Goal: Information Seeking & Learning: Understand process/instructions

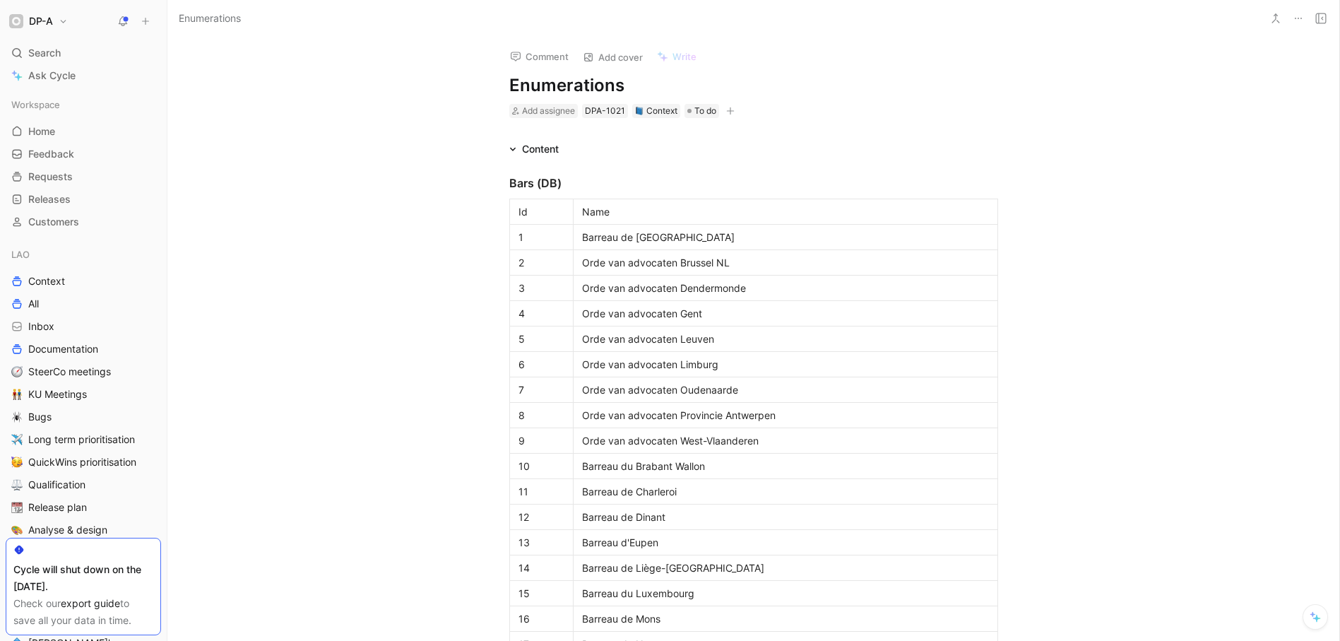
scroll to position [2248, 0]
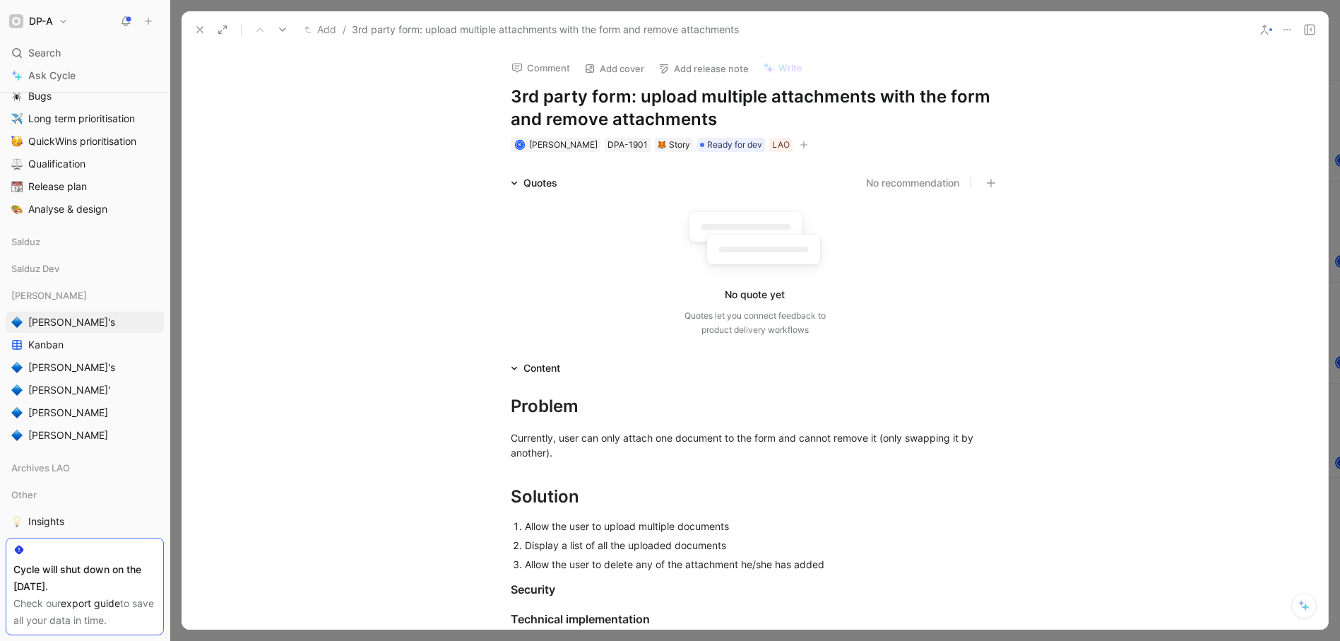
click at [283, 69] on div "Comment Add cover Add release note Write 3rd party form: upload multiple attach…" at bounding box center [755, 338] width 1146 height 581
click at [53, 415] on span "[PERSON_NAME]" at bounding box center [68, 412] width 80 height 14
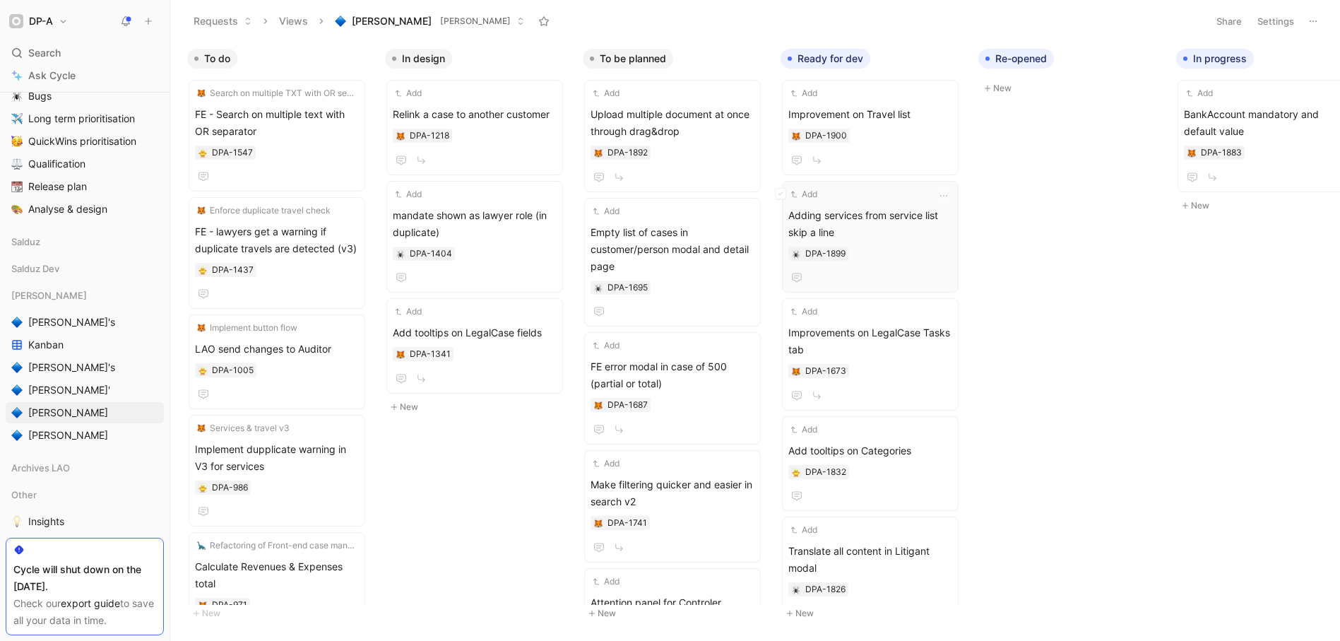
click at [912, 240] on span "Adding services from service list skip a line" at bounding box center [870, 224] width 164 height 34
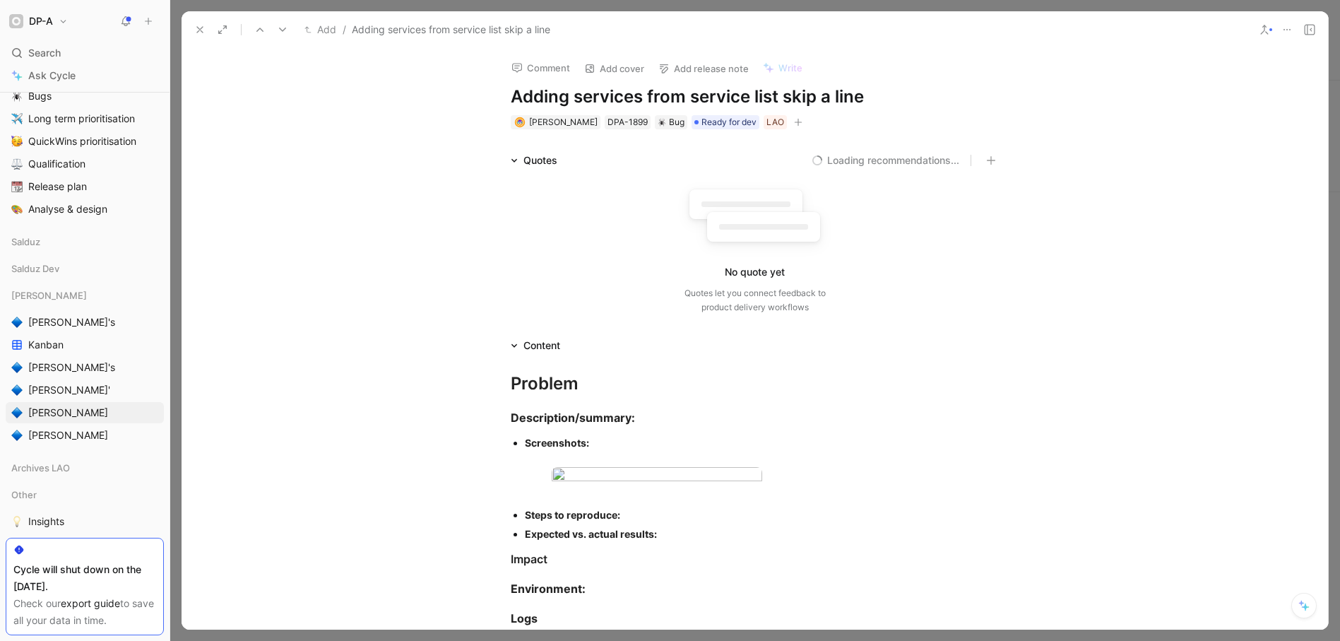
click at [1286, 28] on icon at bounding box center [1286, 29] width 11 height 11
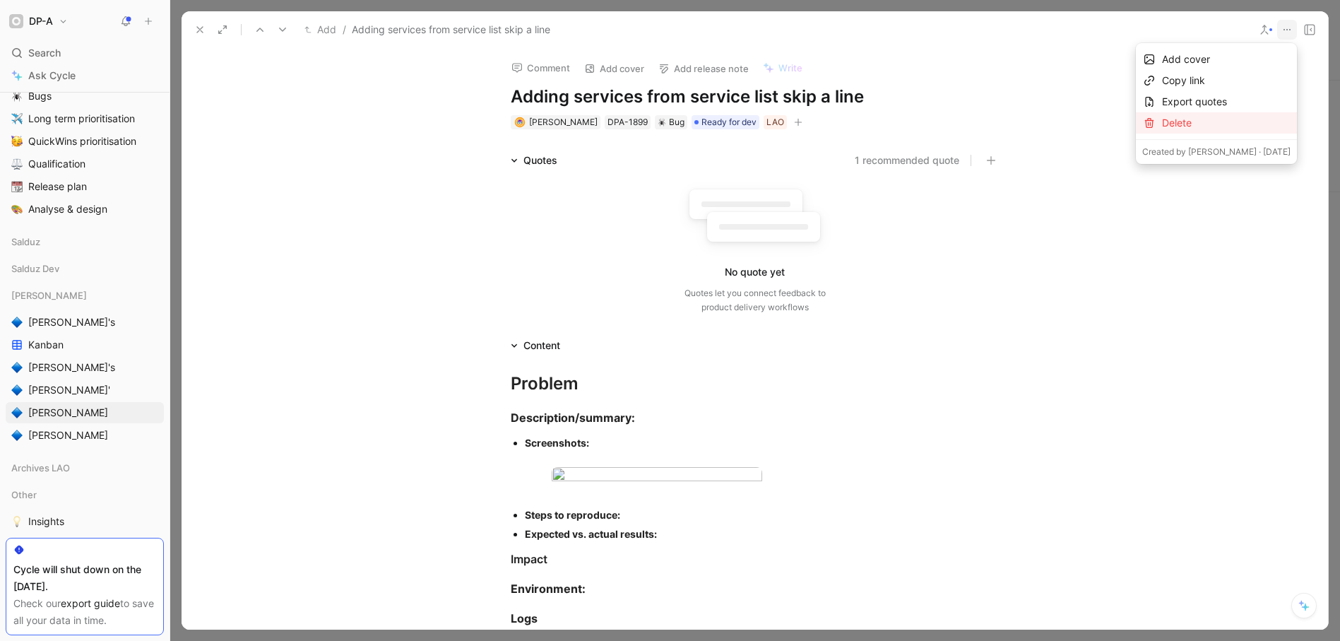
click at [1217, 127] on div "Delete" at bounding box center [1226, 122] width 129 height 17
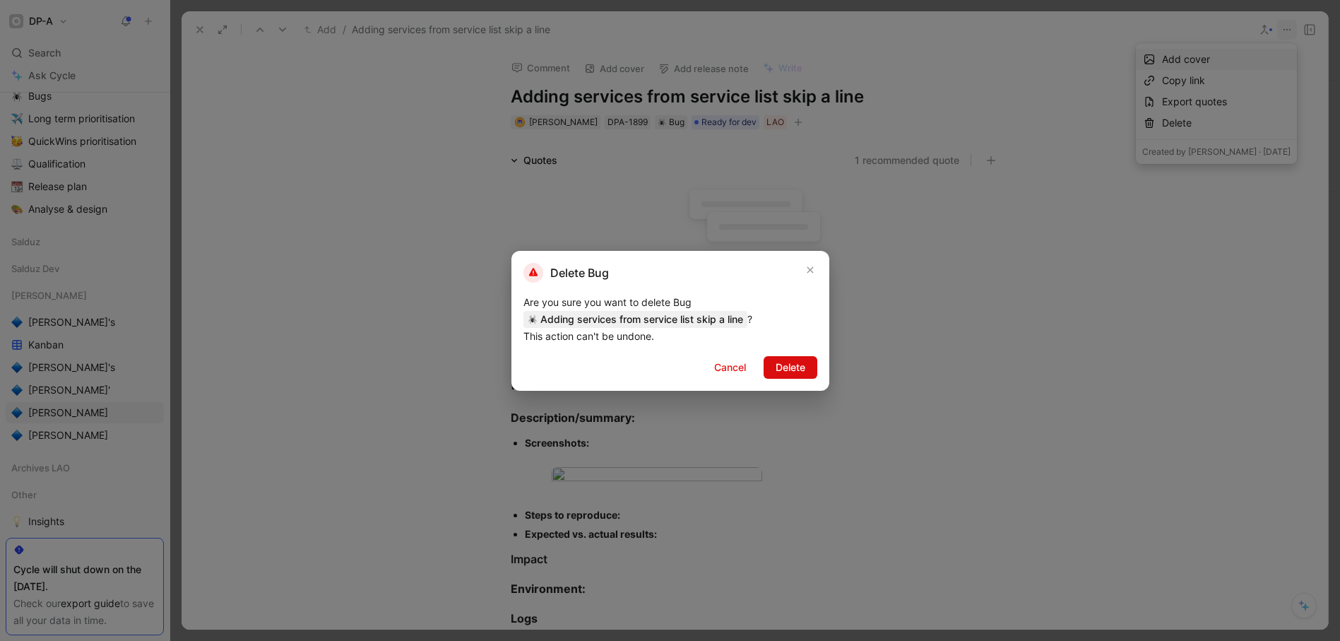
click at [803, 366] on span "Delete" at bounding box center [791, 367] width 30 height 17
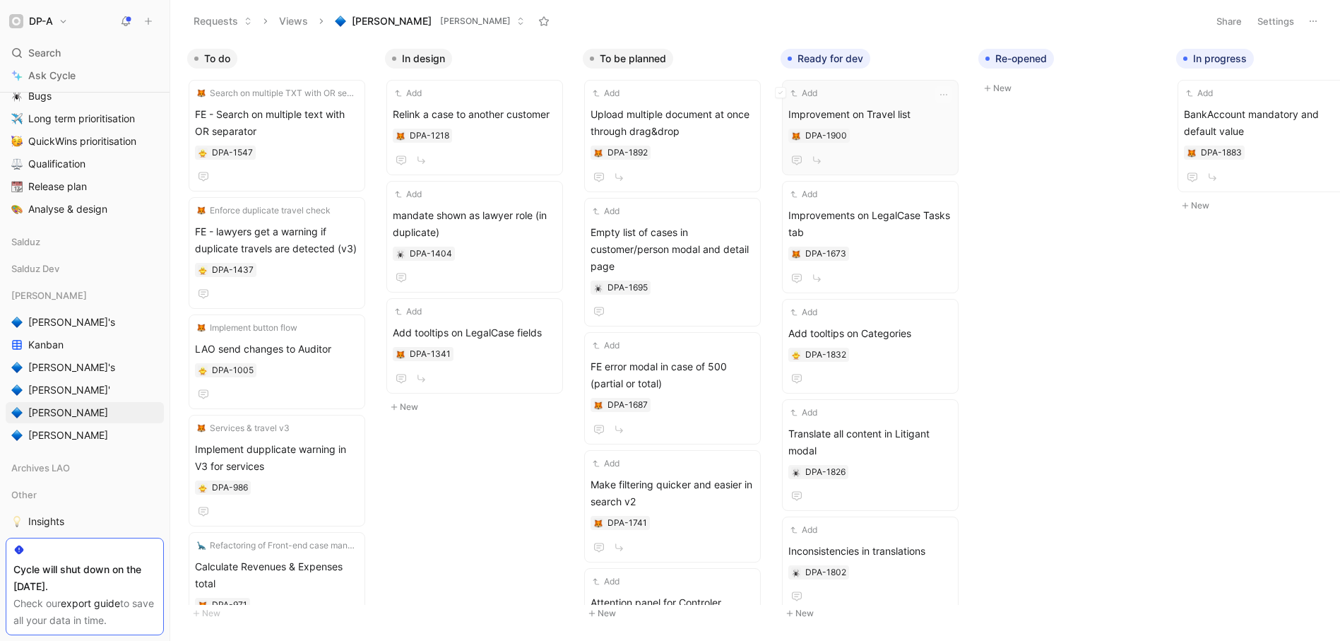
click at [903, 136] on div "DPA-1900" at bounding box center [870, 136] width 164 height 14
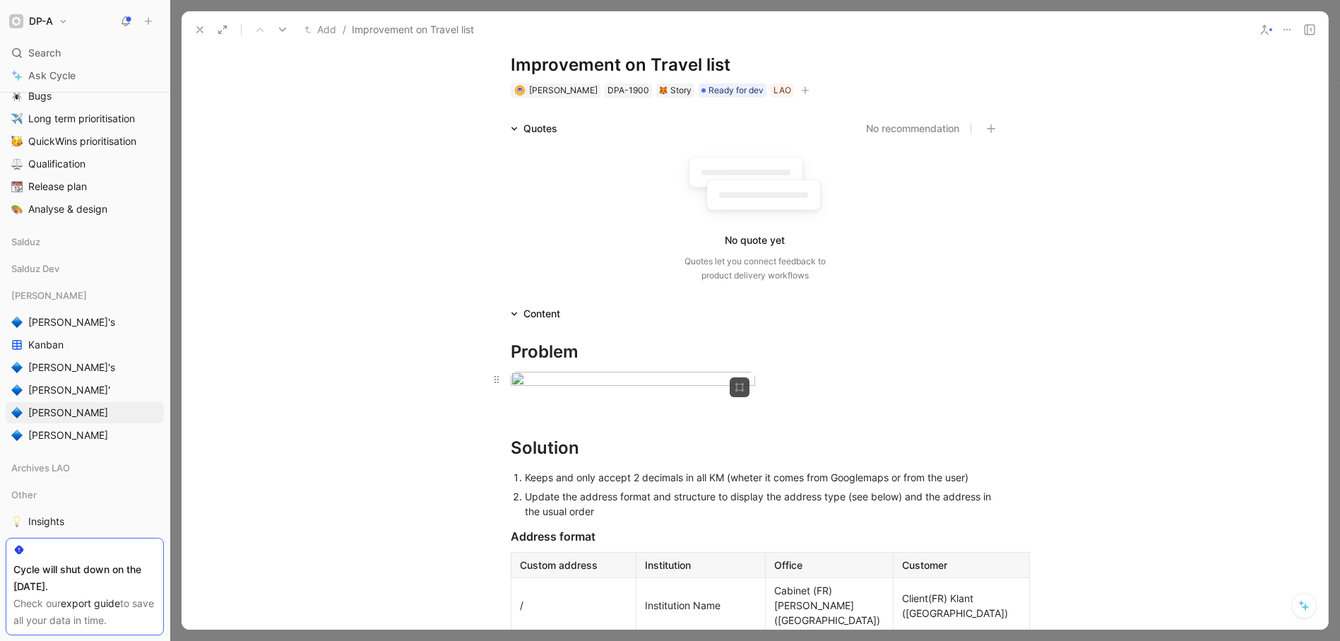
scroll to position [54, 0]
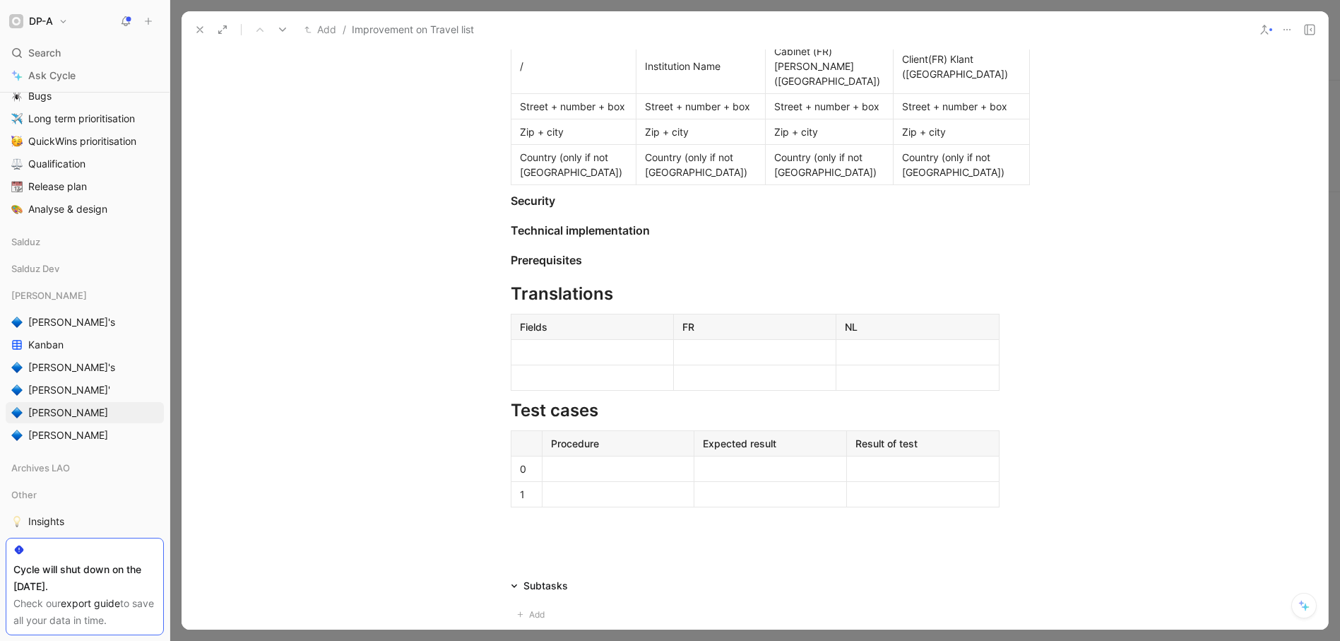
scroll to position [546, 0]
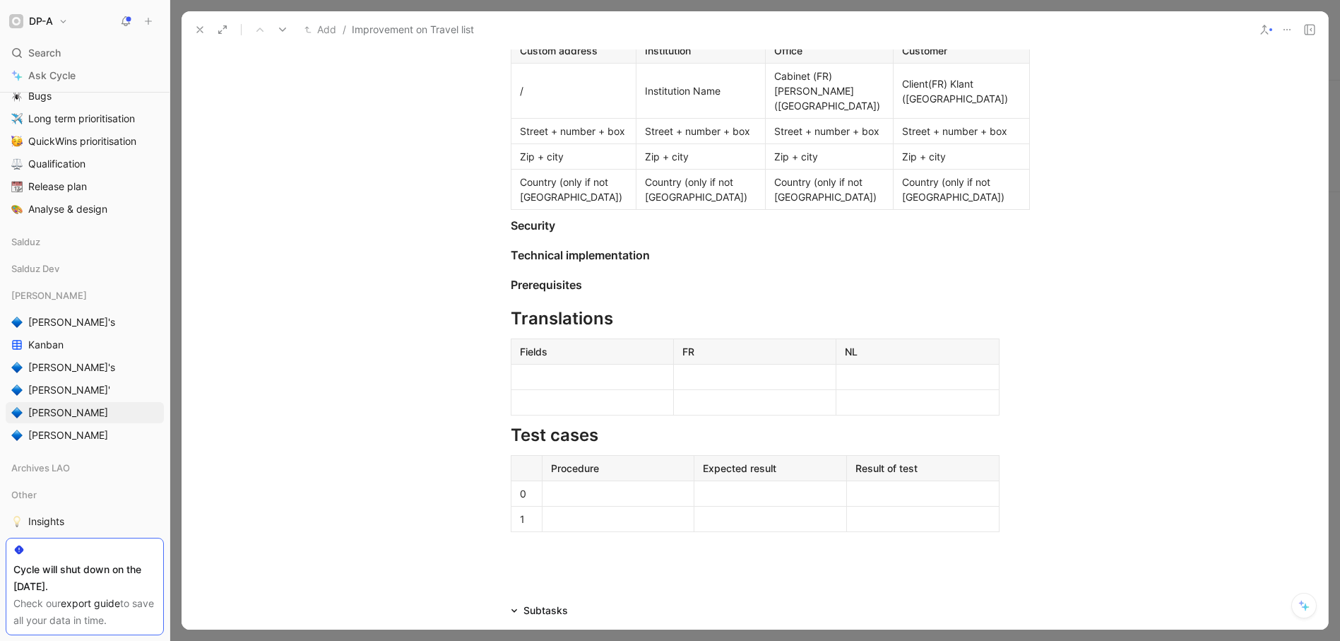
click at [676, 98] on div "Institution Name" at bounding box center [701, 90] width 112 height 15
drag, startPoint x: 641, startPoint y: 281, endPoint x: 729, endPoint y: 291, distance: 88.9
click at [715, 100] on p "Institution Name" at bounding box center [700, 90] width 123 height 19
click at [798, 113] on div "Cabinet (FR) [PERSON_NAME] ([GEOGRAPHIC_DATA])" at bounding box center [829, 91] width 110 height 45
drag, startPoint x: 770, startPoint y: 270, endPoint x: 798, endPoint y: 288, distance: 33.1
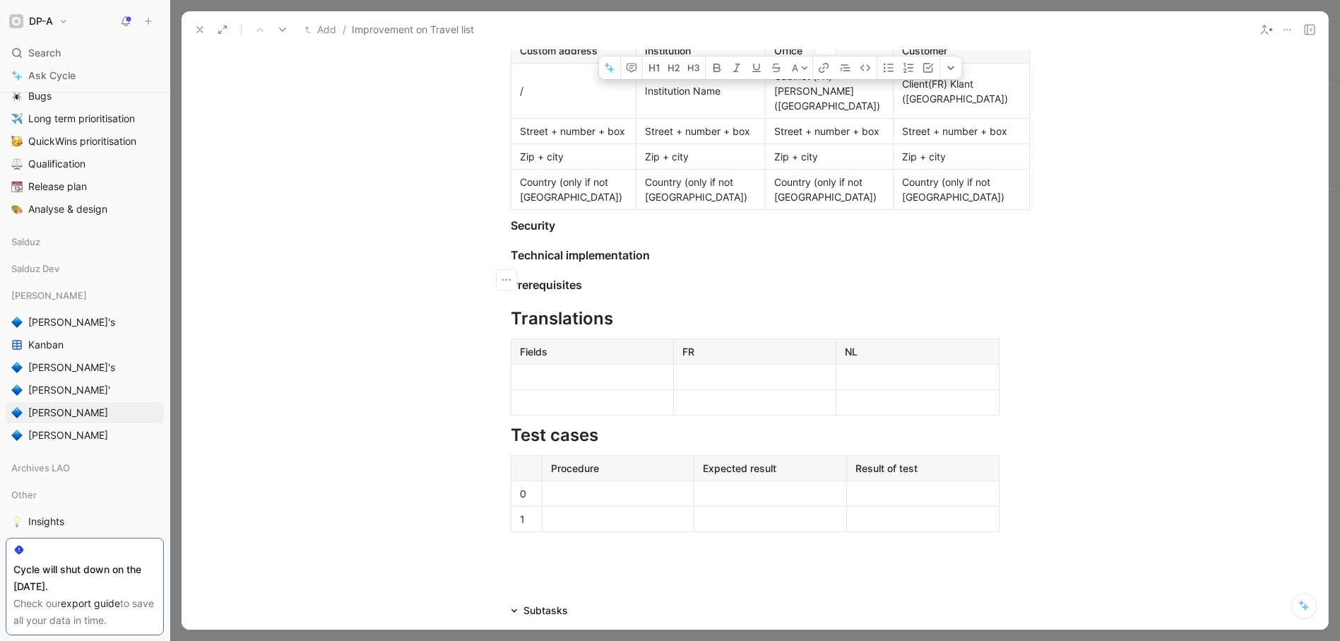
click at [810, 113] on div "Cabinet (FR) [PERSON_NAME] ([GEOGRAPHIC_DATA])" at bounding box center [829, 91] width 110 height 45
click at [791, 113] on div "Cabinet (FR) [PERSON_NAME] ([GEOGRAPHIC_DATA])" at bounding box center [829, 91] width 110 height 45
drag, startPoint x: 831, startPoint y: 271, endPoint x: 841, endPoint y: 286, distance: 17.4
click at [841, 113] on div "Cabinet (FR) [PERSON_NAME] ([GEOGRAPHIC_DATA])" at bounding box center [829, 91] width 110 height 45
click at [778, 113] on div "Cabinet (FR) [PERSON_NAME] ([GEOGRAPHIC_DATA])" at bounding box center [829, 91] width 110 height 45
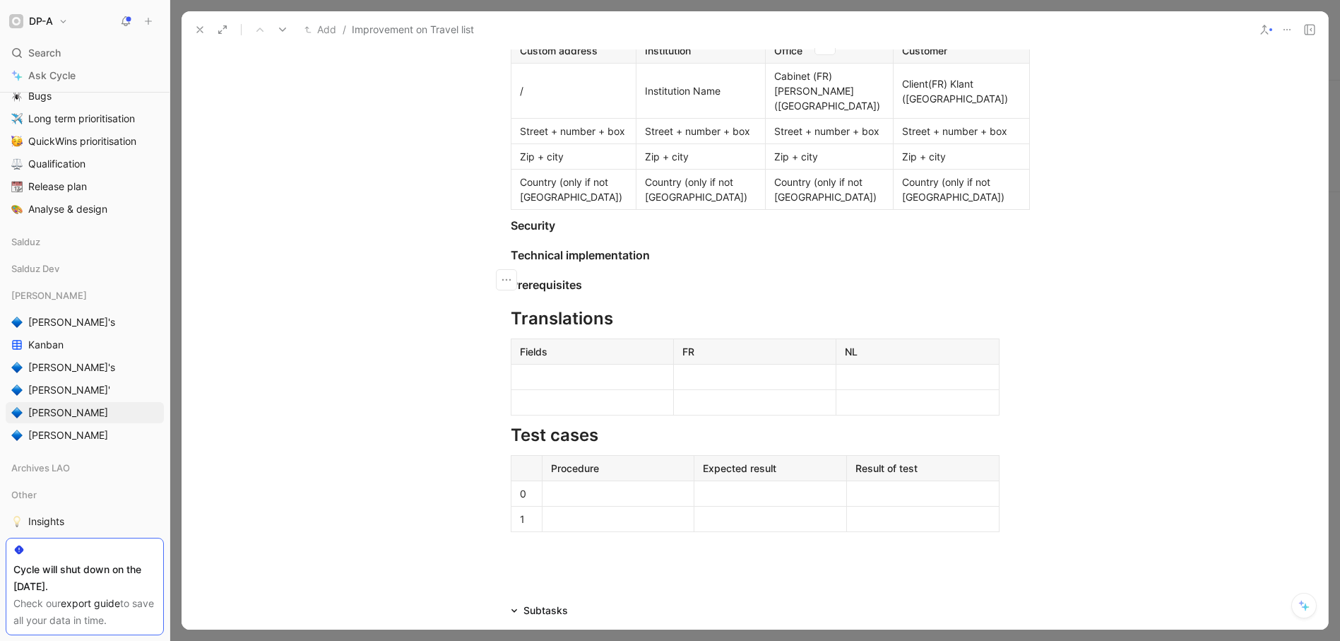
click at [856, 113] on div "Cabinet (FR) [PERSON_NAME] ([GEOGRAPHIC_DATA])" at bounding box center [829, 91] width 110 height 45
click at [918, 106] on div "Client(FR) Klant ([GEOGRAPHIC_DATA])" at bounding box center [961, 91] width 119 height 30
click at [963, 106] on div "Client(FR) Klant ([GEOGRAPHIC_DATA])" at bounding box center [961, 91] width 119 height 30
drag, startPoint x: 640, startPoint y: 280, endPoint x: 716, endPoint y: 285, distance: 76.4
click at [716, 98] on div "Institution Name" at bounding box center [701, 90] width 112 height 15
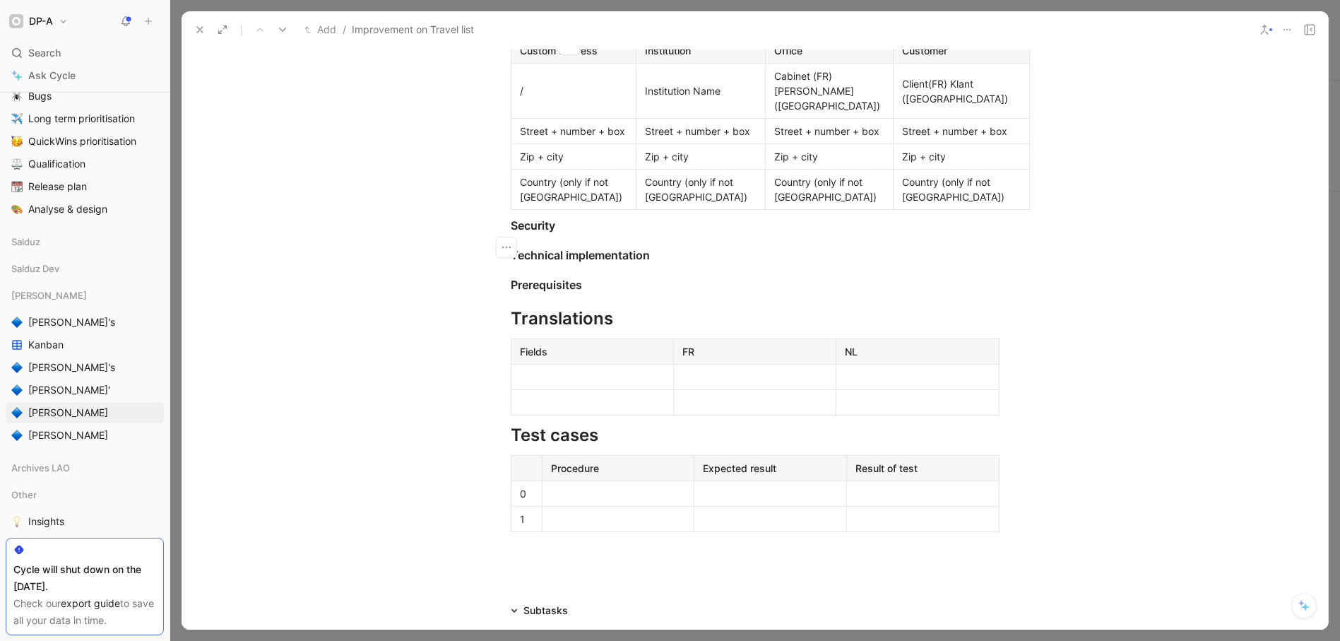
click at [352, 256] on div "Problem Solution Keeps and only accept 2 decimals in all KM (wheter it comes fr…" at bounding box center [755, 188] width 1146 height 760
drag, startPoint x: 642, startPoint y: 313, endPoint x: 749, endPoint y: 313, distance: 107.4
click at [749, 138] on div "Street + number + box" at bounding box center [701, 131] width 112 height 15
click at [677, 164] on div "Zip + city" at bounding box center [701, 156] width 112 height 15
drag, startPoint x: 641, startPoint y: 283, endPoint x: 722, endPoint y: 283, distance: 80.5
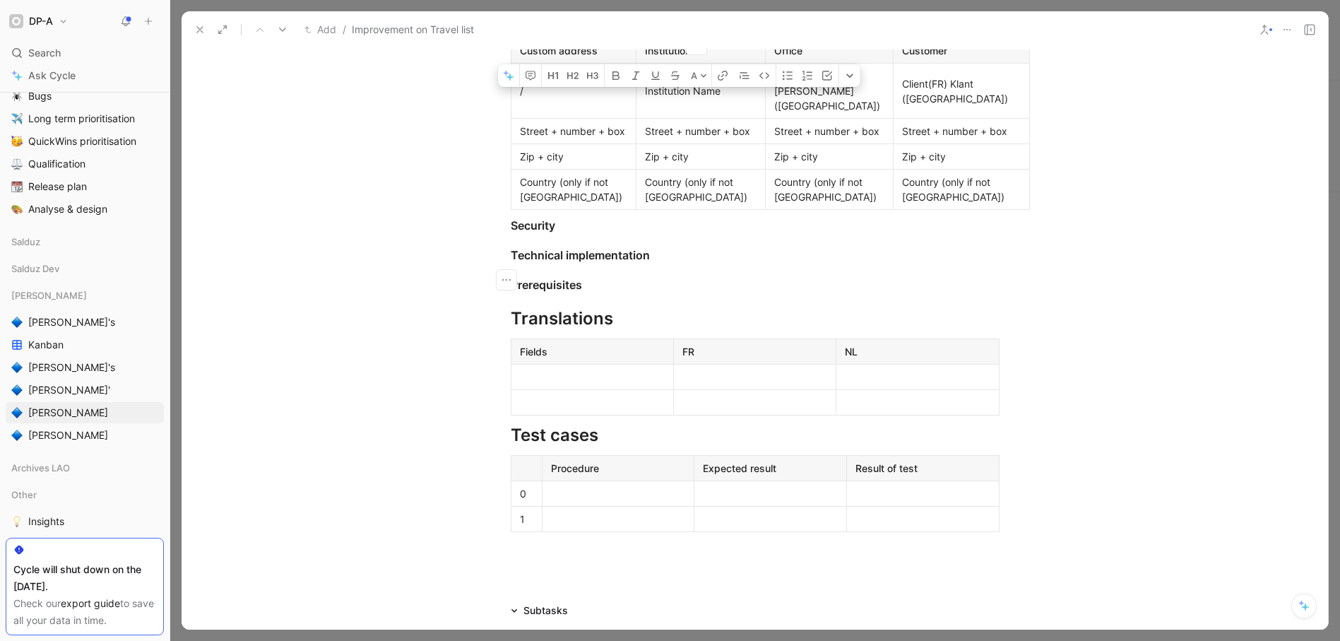
click at [722, 98] on div "Institution Name" at bounding box center [701, 90] width 112 height 15
click at [699, 204] on div "Country (only if not [GEOGRAPHIC_DATA])" at bounding box center [701, 189] width 112 height 30
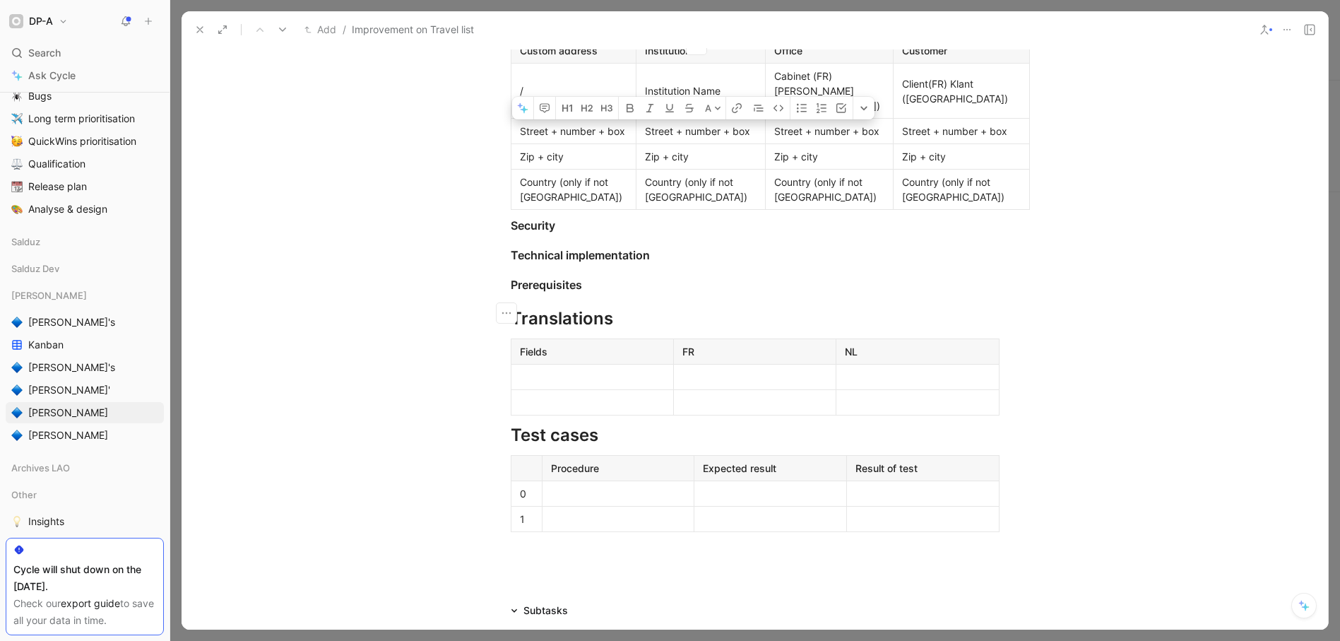
drag, startPoint x: 642, startPoint y: 314, endPoint x: 747, endPoint y: 319, distance: 105.4
click at [747, 138] on div "Street + number + box" at bounding box center [701, 131] width 112 height 15
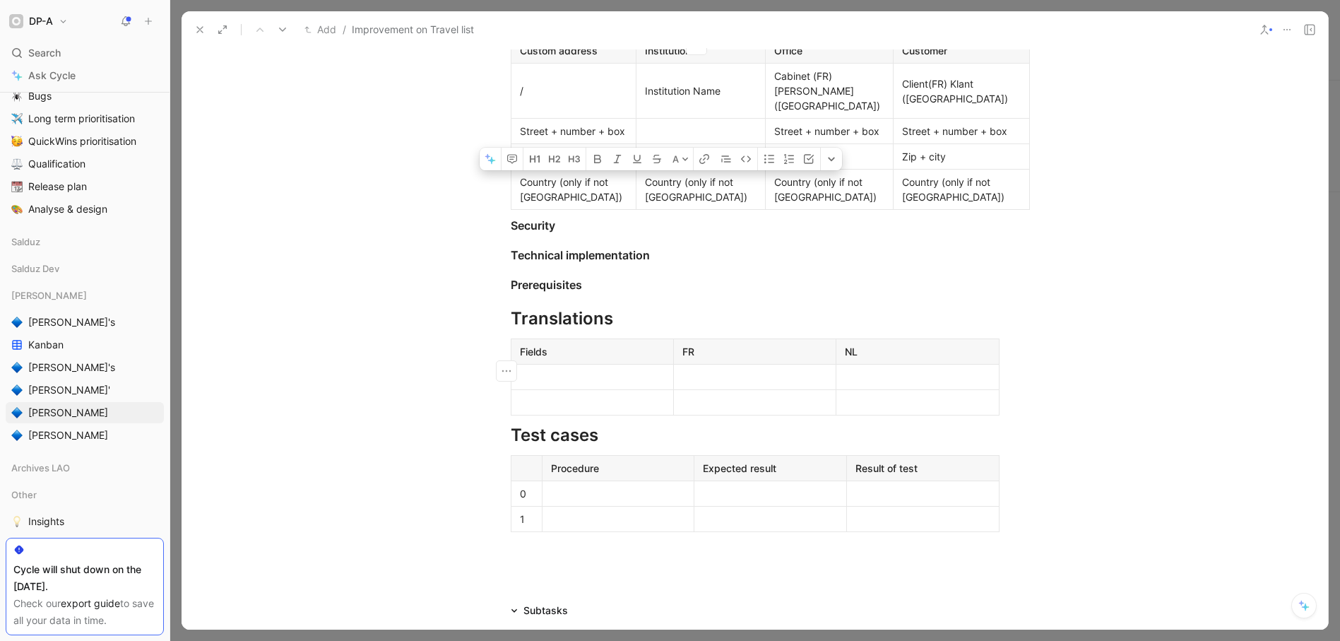
drag, startPoint x: 644, startPoint y: 364, endPoint x: 691, endPoint y: 384, distance: 51.6
click at [691, 204] on div "Country (only if not [GEOGRAPHIC_DATA])" at bounding box center [701, 189] width 112 height 30
click at [665, 138] on div at bounding box center [701, 131] width 112 height 15
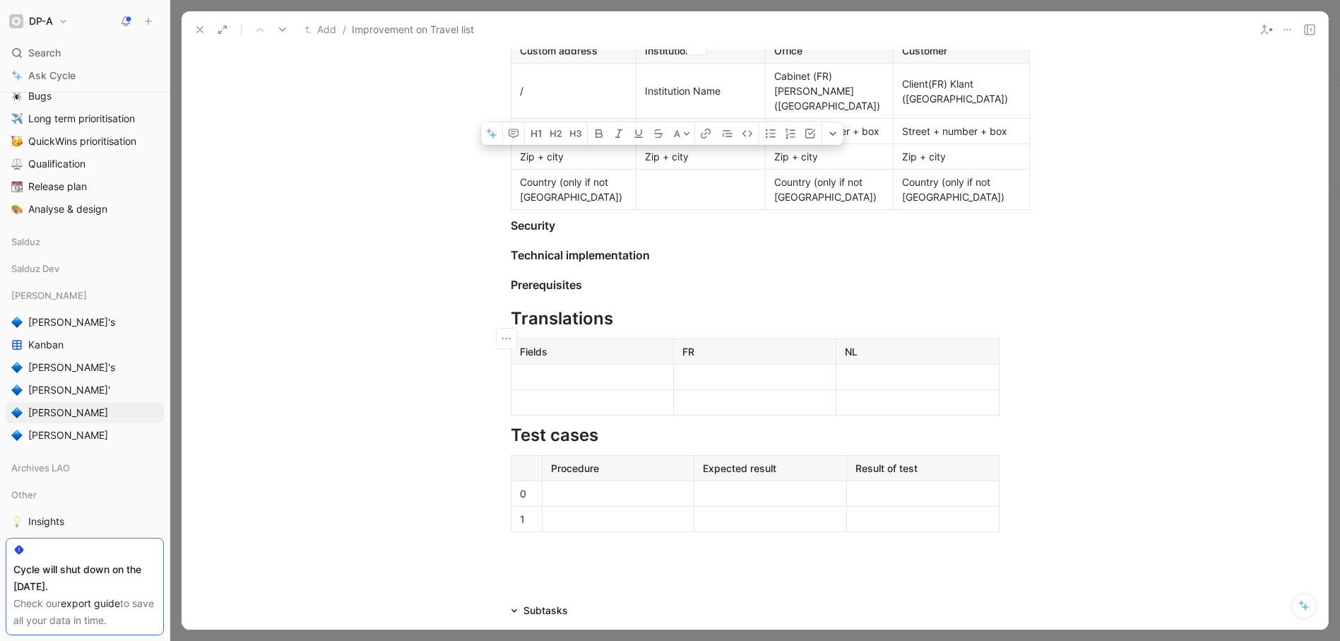
drag, startPoint x: 701, startPoint y: 341, endPoint x: 639, endPoint y: 340, distance: 61.5
click at [639, 166] on p "Zip + city" at bounding box center [700, 156] width 123 height 19
click at [685, 170] on td "Zip + city" at bounding box center [700, 156] width 129 height 25
click at [699, 197] on div at bounding box center [701, 189] width 112 height 15
drag, startPoint x: 671, startPoint y: 341, endPoint x: 641, endPoint y: 334, distance: 31.2
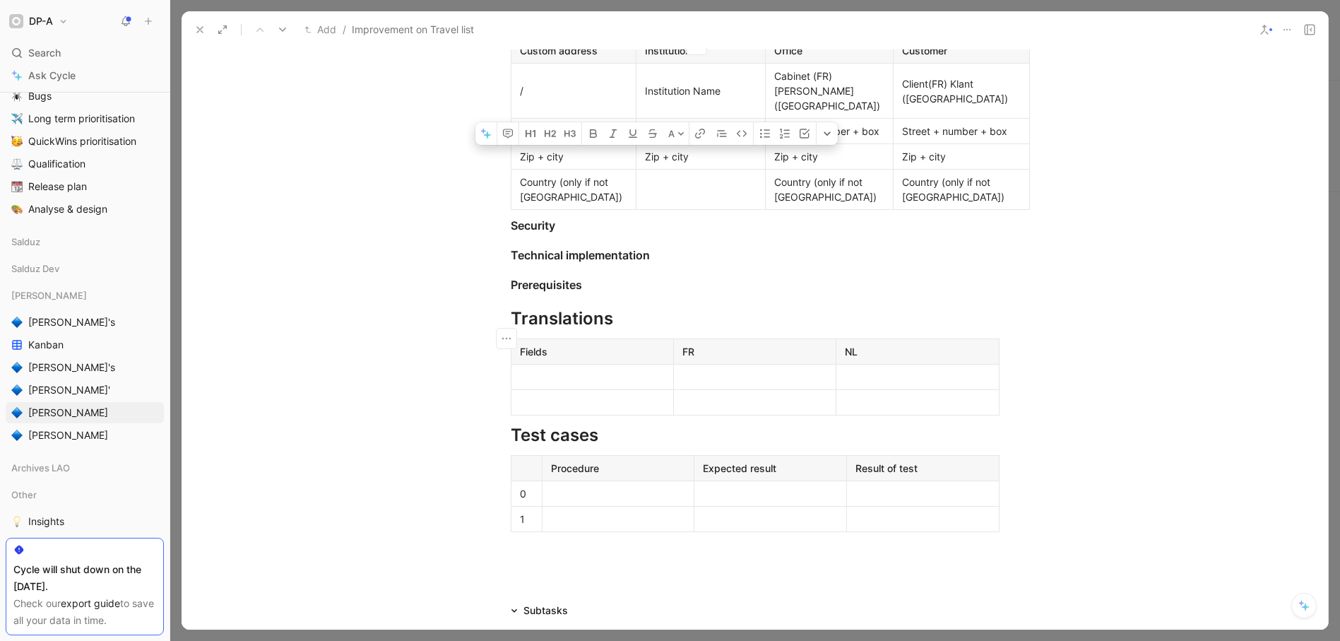
click at [645, 164] on div "Zip + city" at bounding box center [701, 156] width 112 height 15
click at [694, 210] on td at bounding box center [700, 190] width 129 height 40
click at [843, 164] on div "Zip + city" at bounding box center [829, 156] width 110 height 15
click at [935, 138] on div "Street + number + box" at bounding box center [961, 131] width 119 height 15
click at [393, 257] on div "Problem Solution Keeps and only accept 2 decimals in all KM (wheter it comes fr…" at bounding box center [755, 188] width 1146 height 760
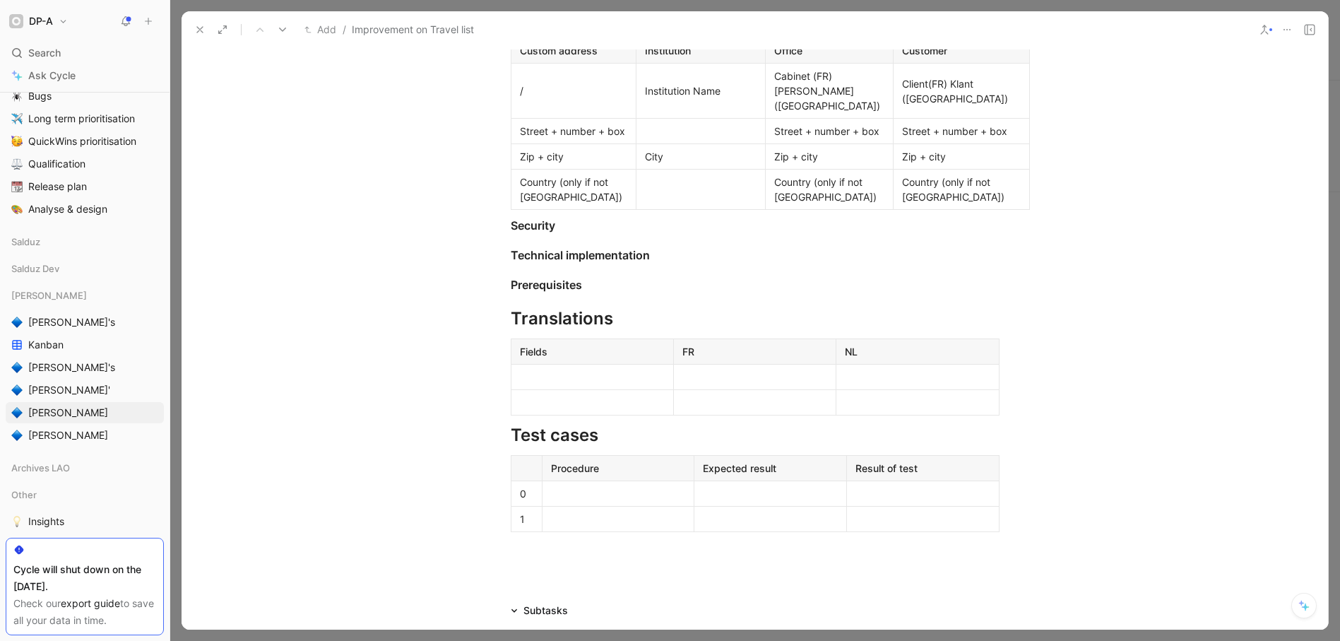
click at [199, 30] on icon at bounding box center [199, 29] width 11 height 11
